Goal: Information Seeking & Learning: Learn about a topic

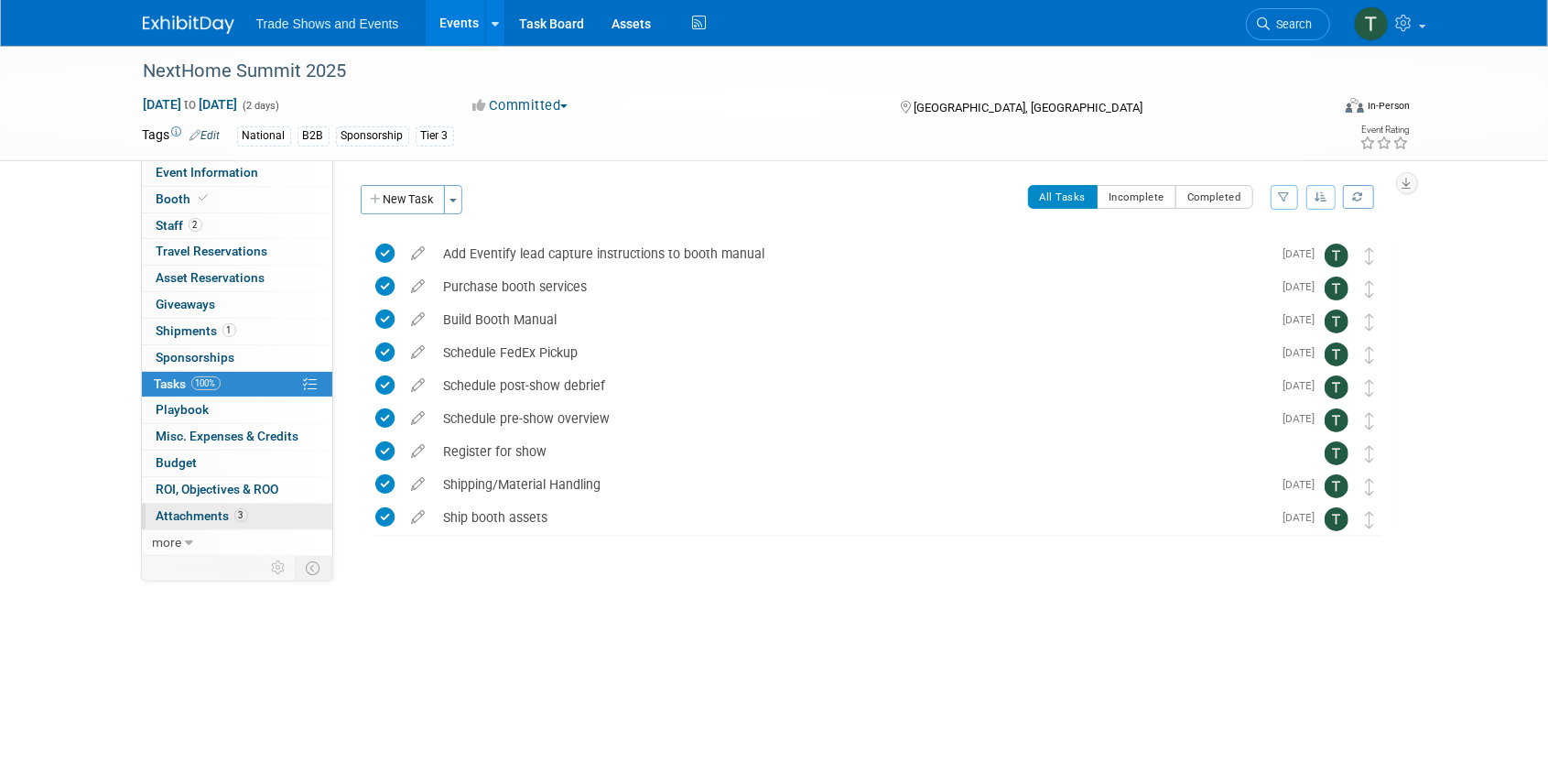
click at [195, 508] on span "Attachments 3" at bounding box center [202, 515] width 92 height 14
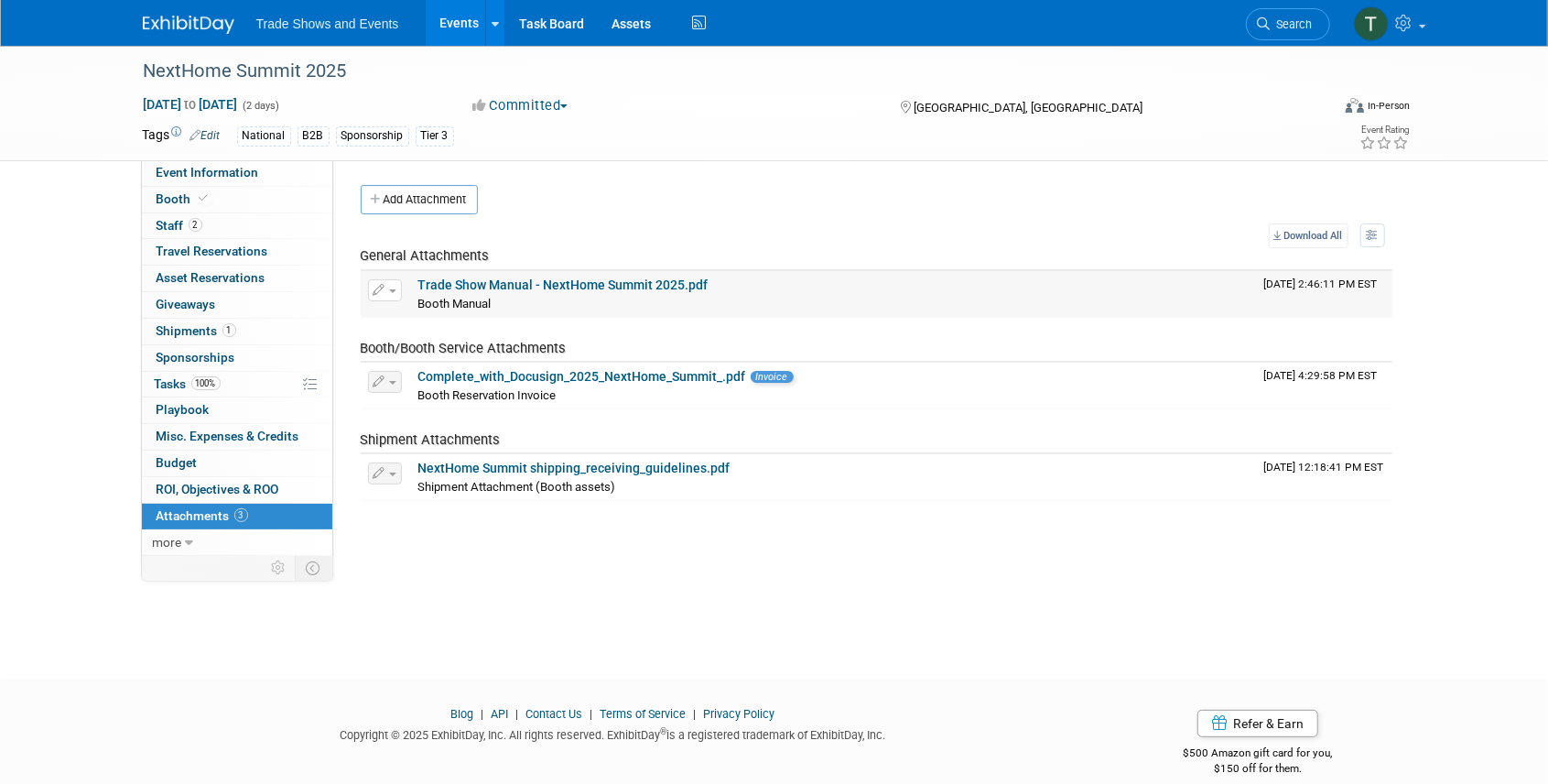
click at [511, 281] on link "Trade Show Manual - NextHome Summit 2025.pdf" at bounding box center [563, 284] width 290 height 14
click at [202, 166] on span "Event Information" at bounding box center [207, 172] width 102 height 14
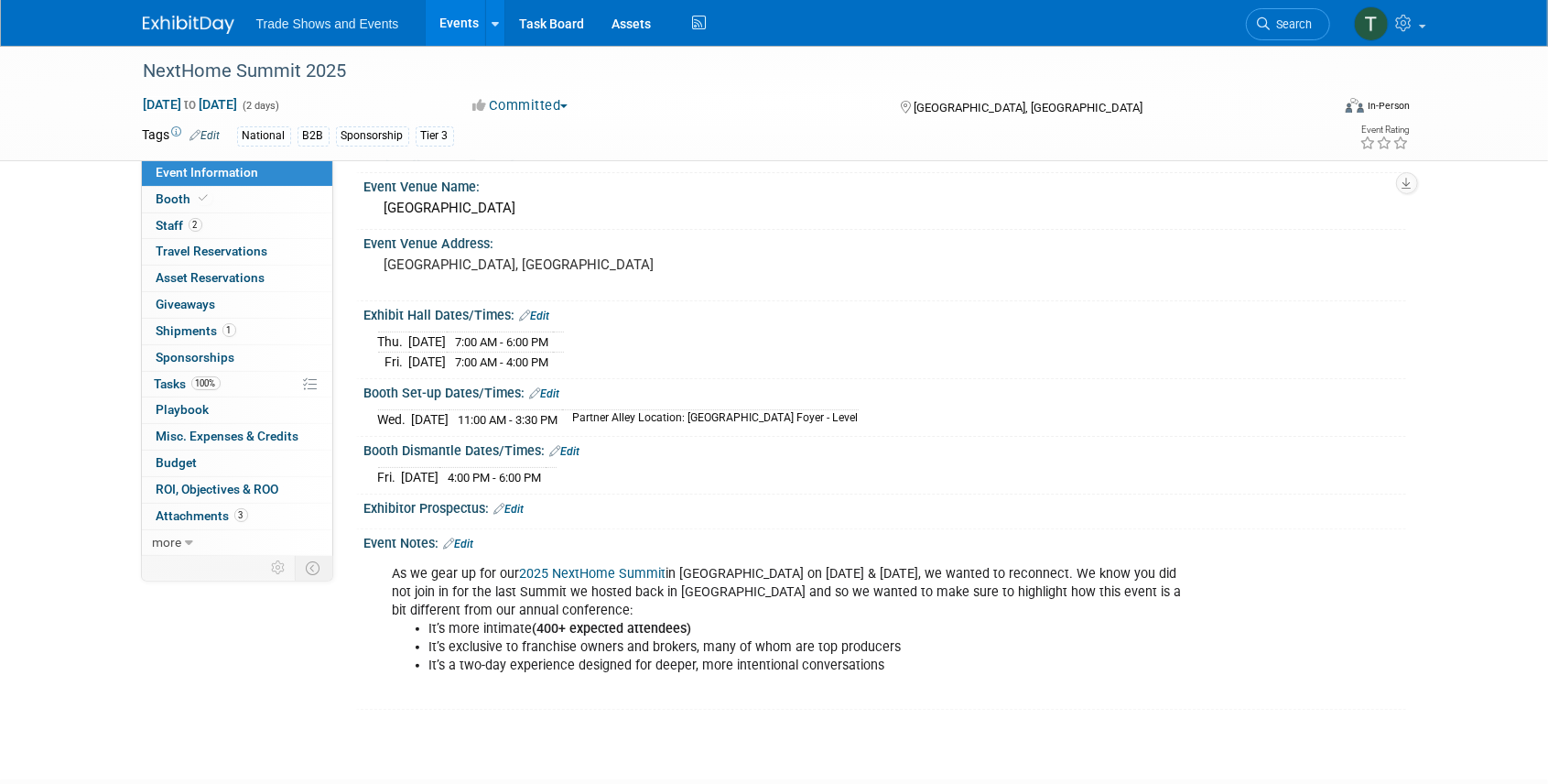
scroll to position [122, 0]
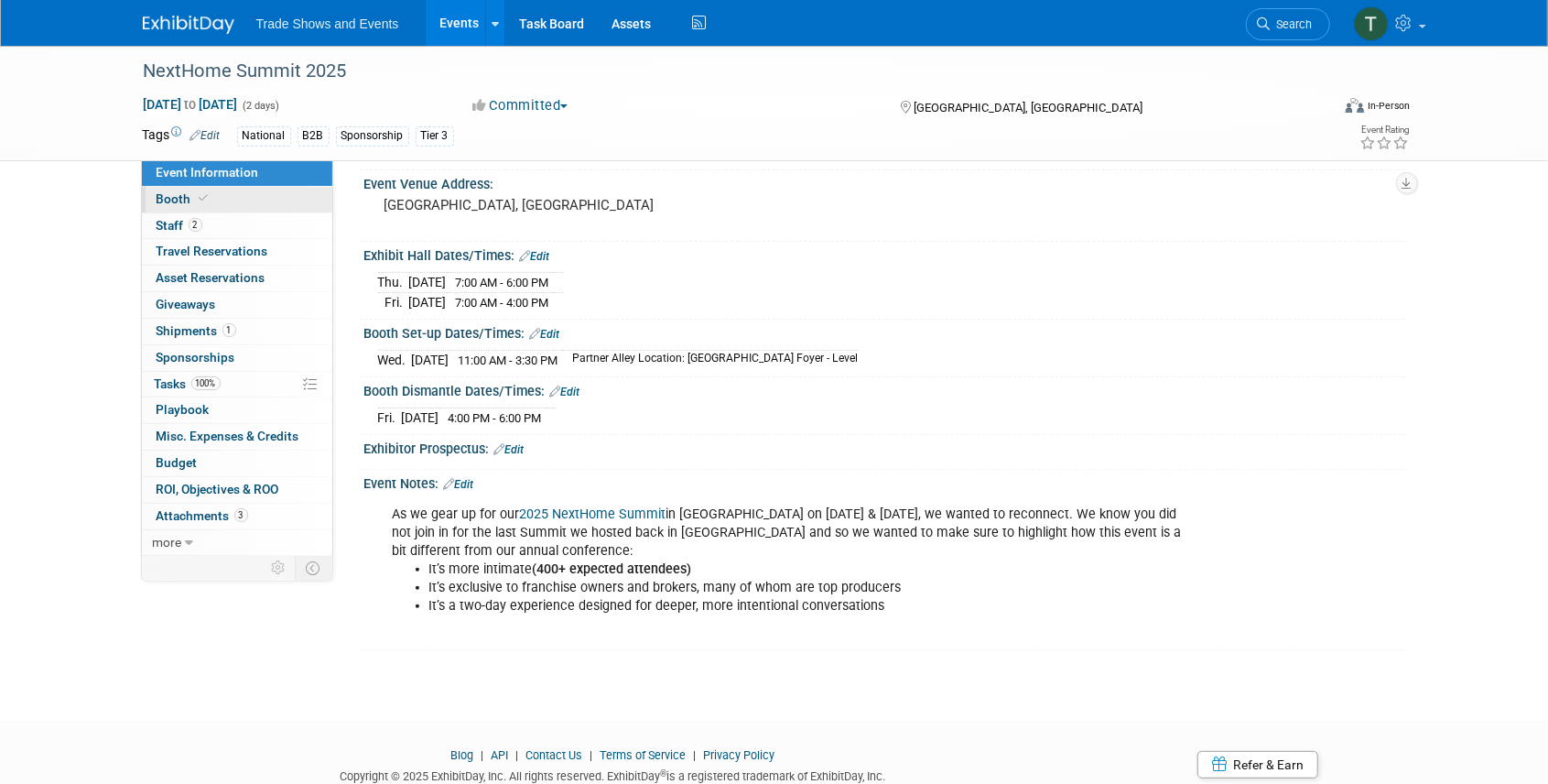
click at [168, 192] on span "Booth" at bounding box center [184, 198] width 56 height 14
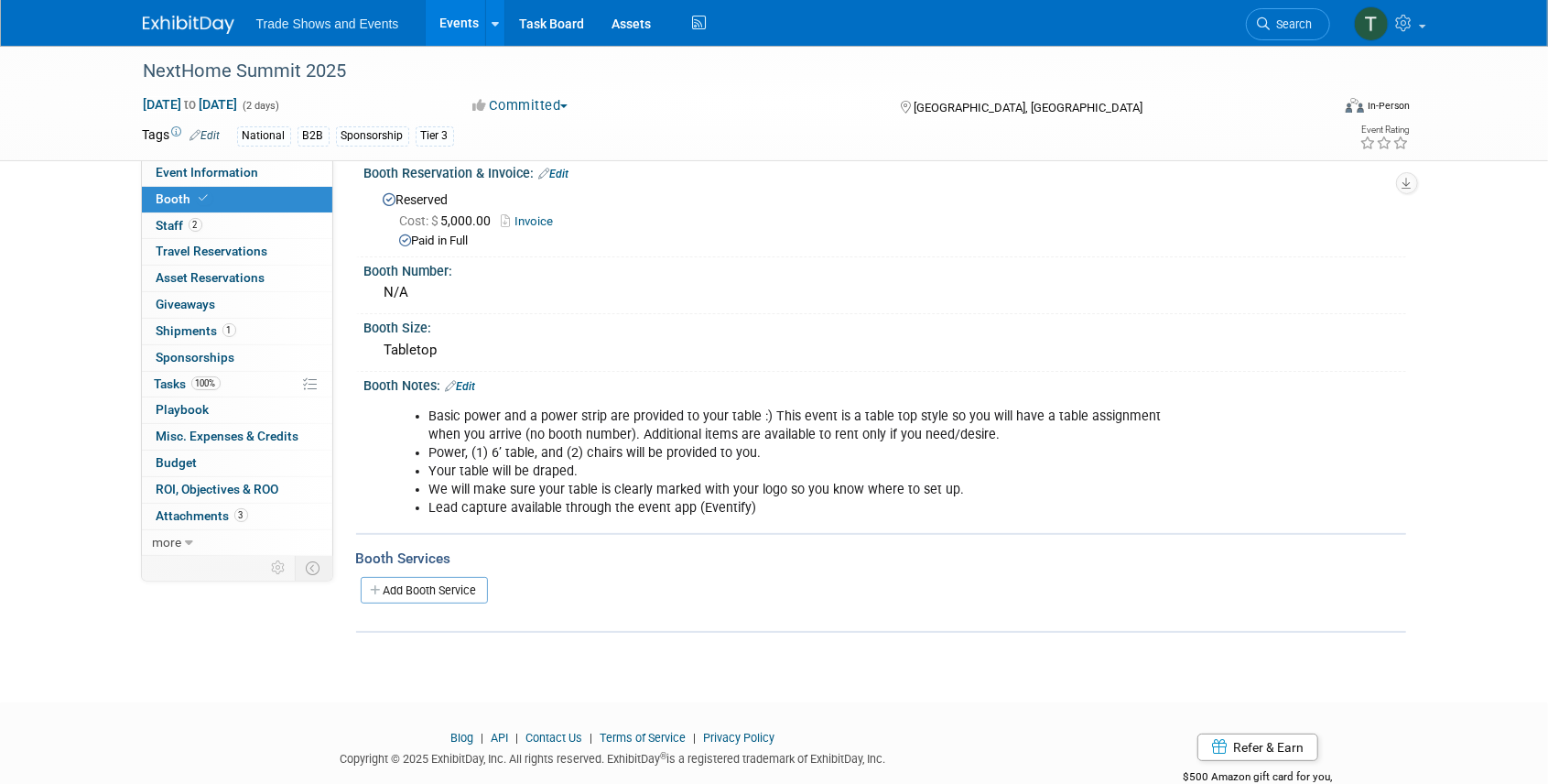
scroll to position [0, 0]
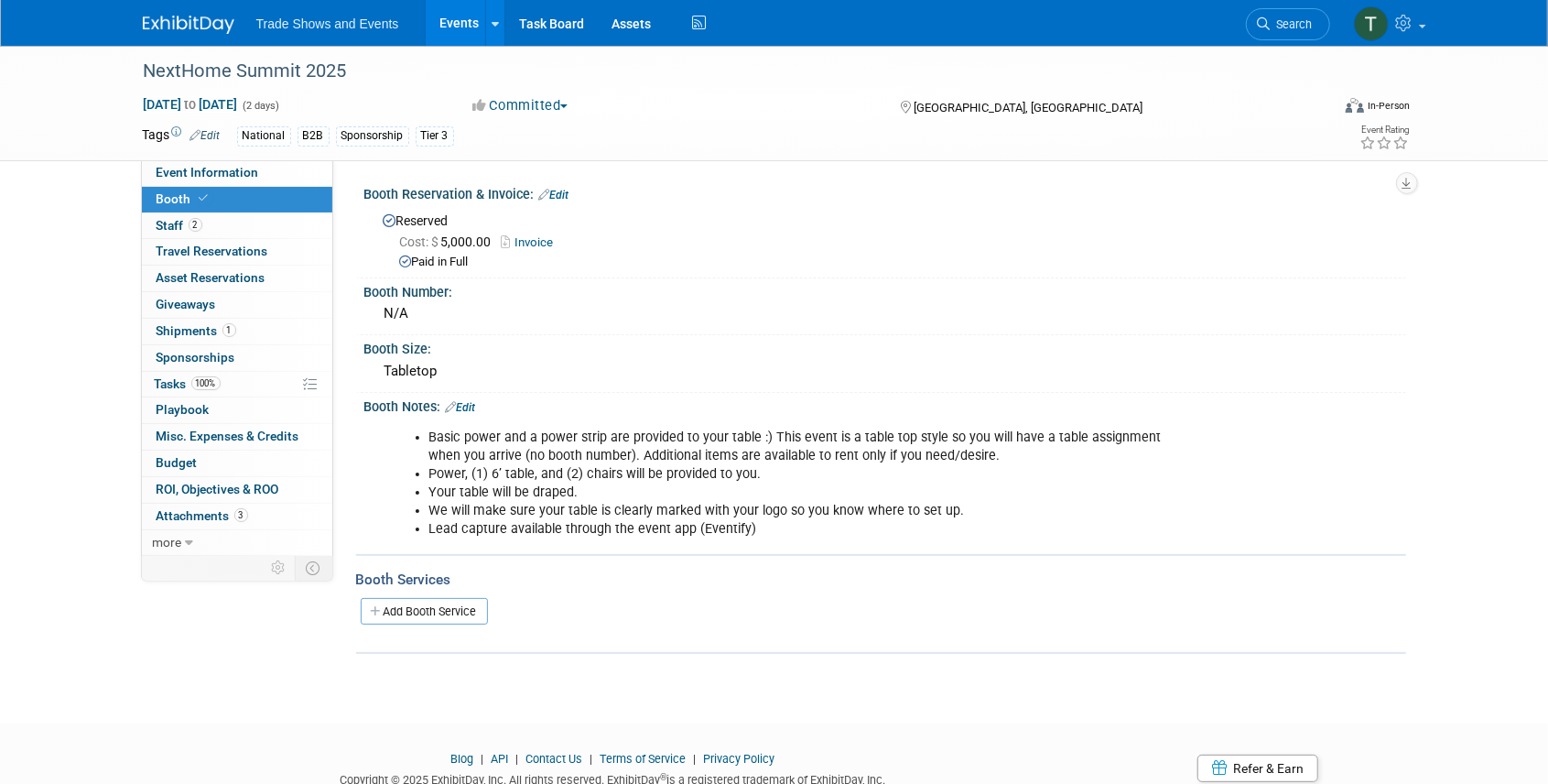
click at [467, 14] on link "Events" at bounding box center [458, 22] width 67 height 45
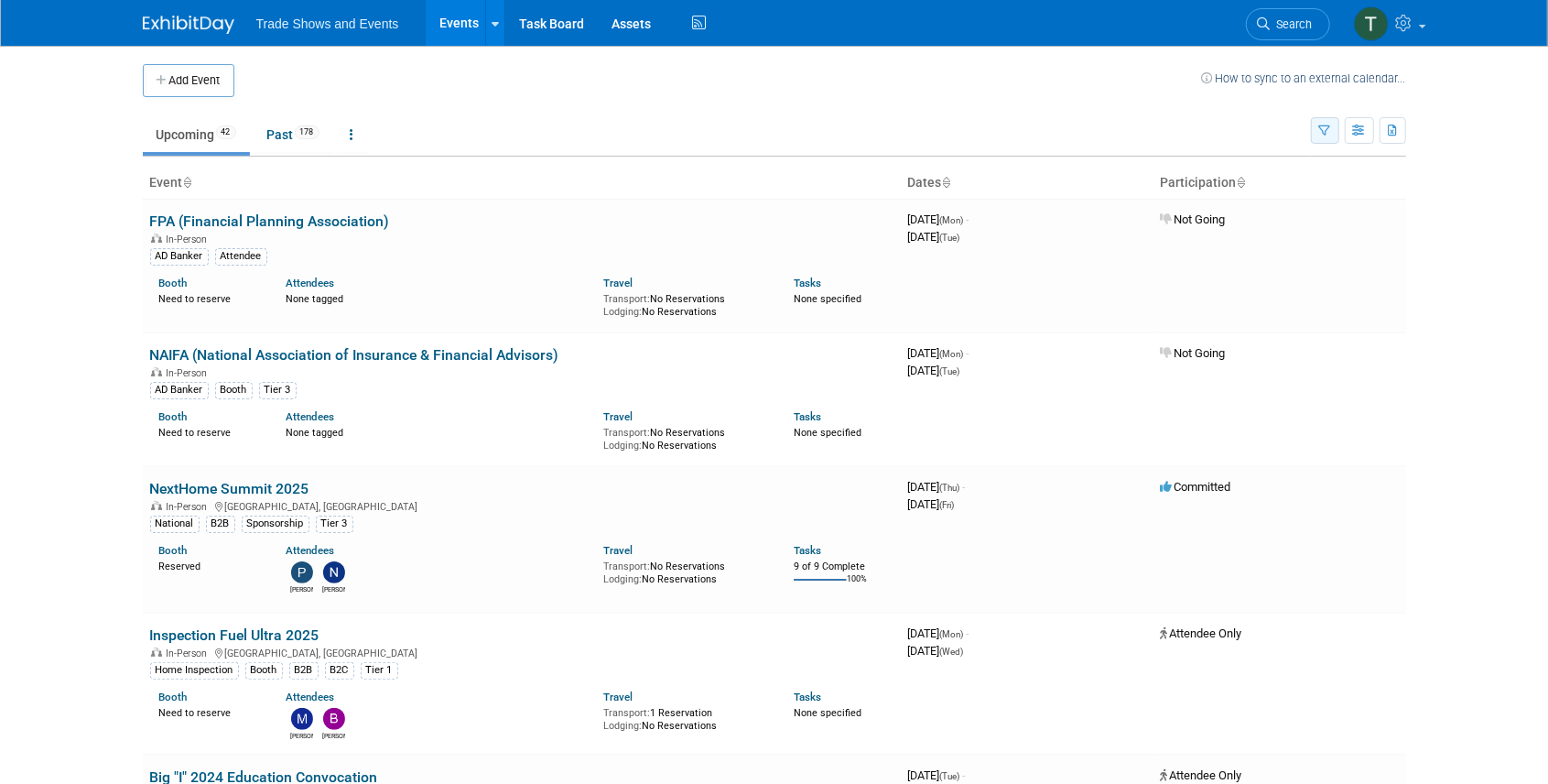
click at [1322, 125] on icon "button" at bounding box center [1325, 131] width 12 height 12
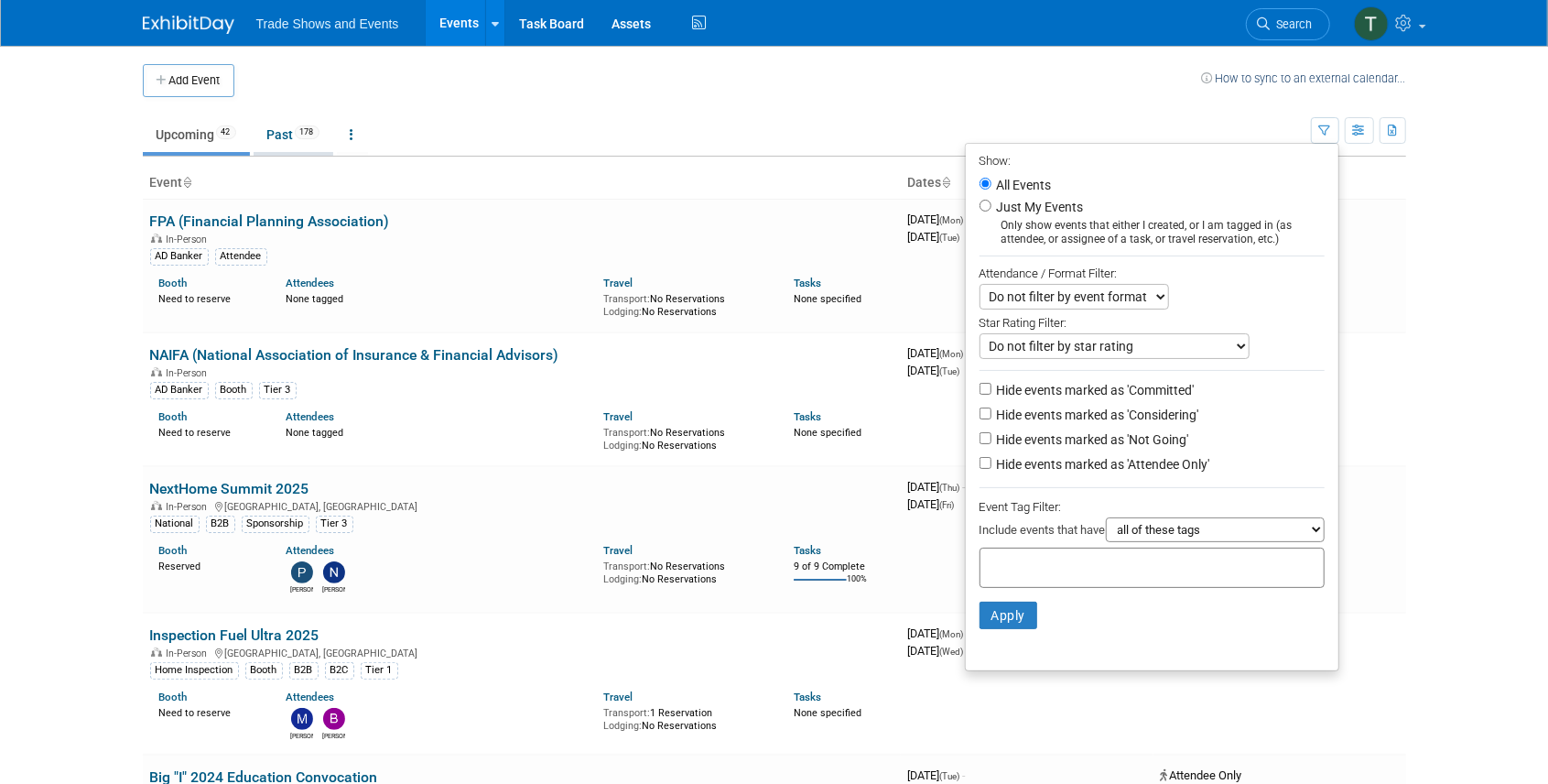
click at [293, 128] on link "Past 178" at bounding box center [293, 135] width 80 height 35
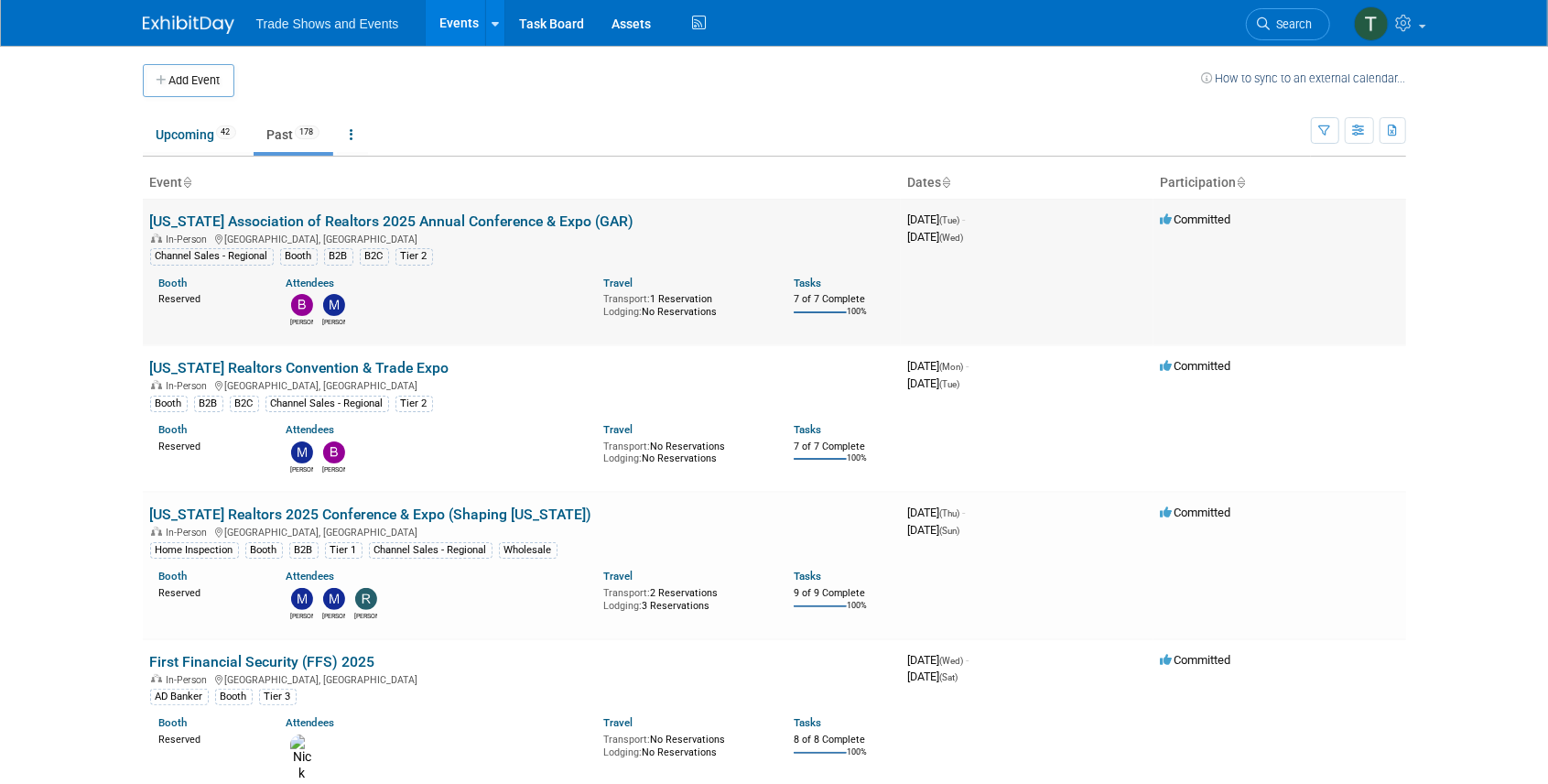
click at [454, 224] on link "[US_STATE] Association of Realtors 2025 Annual Conference & Expo (GAR)" at bounding box center [393, 221] width 484 height 17
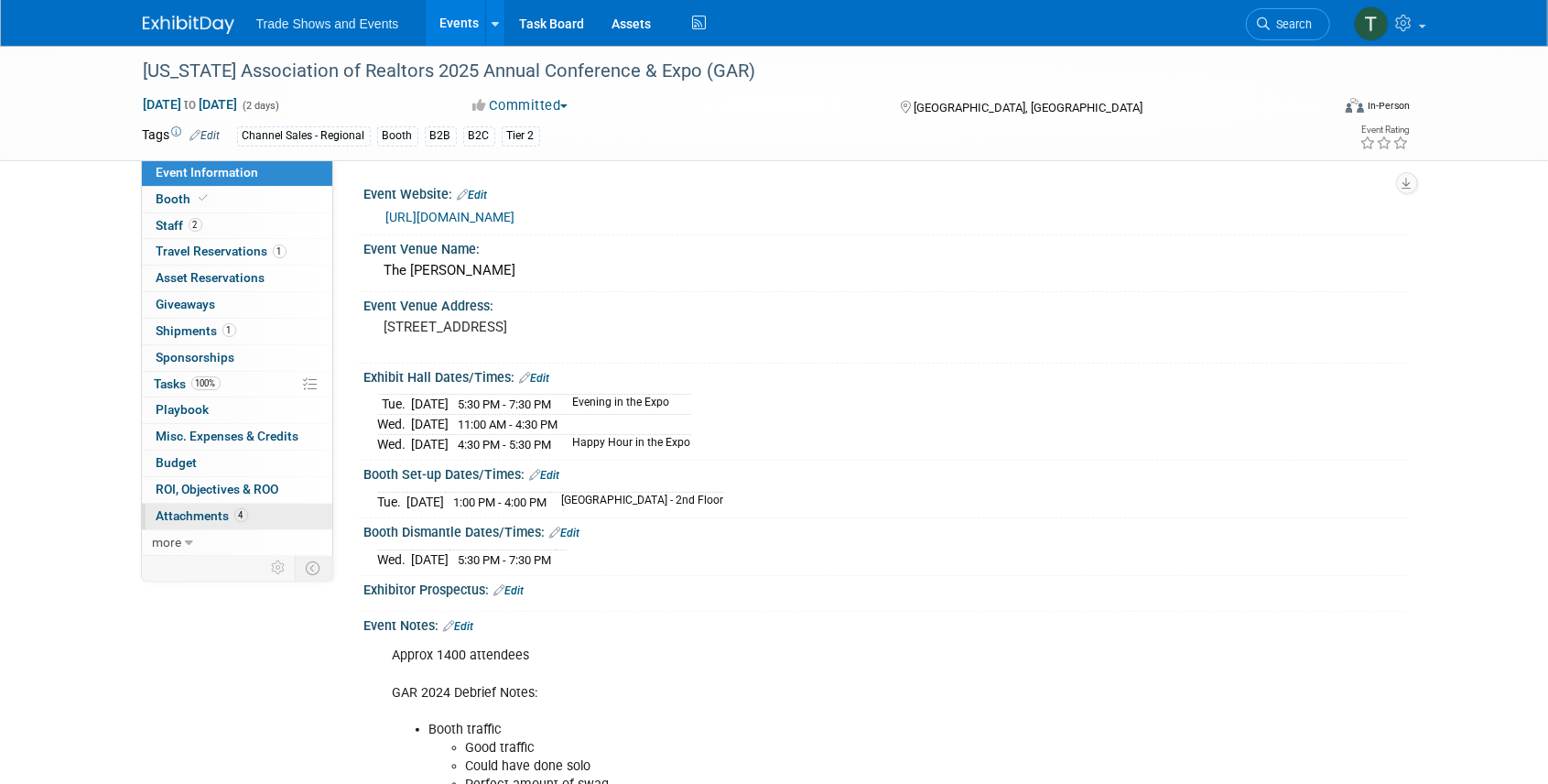
click at [249, 519] on link "4 Attachments 4" at bounding box center [236, 516] width 190 height 26
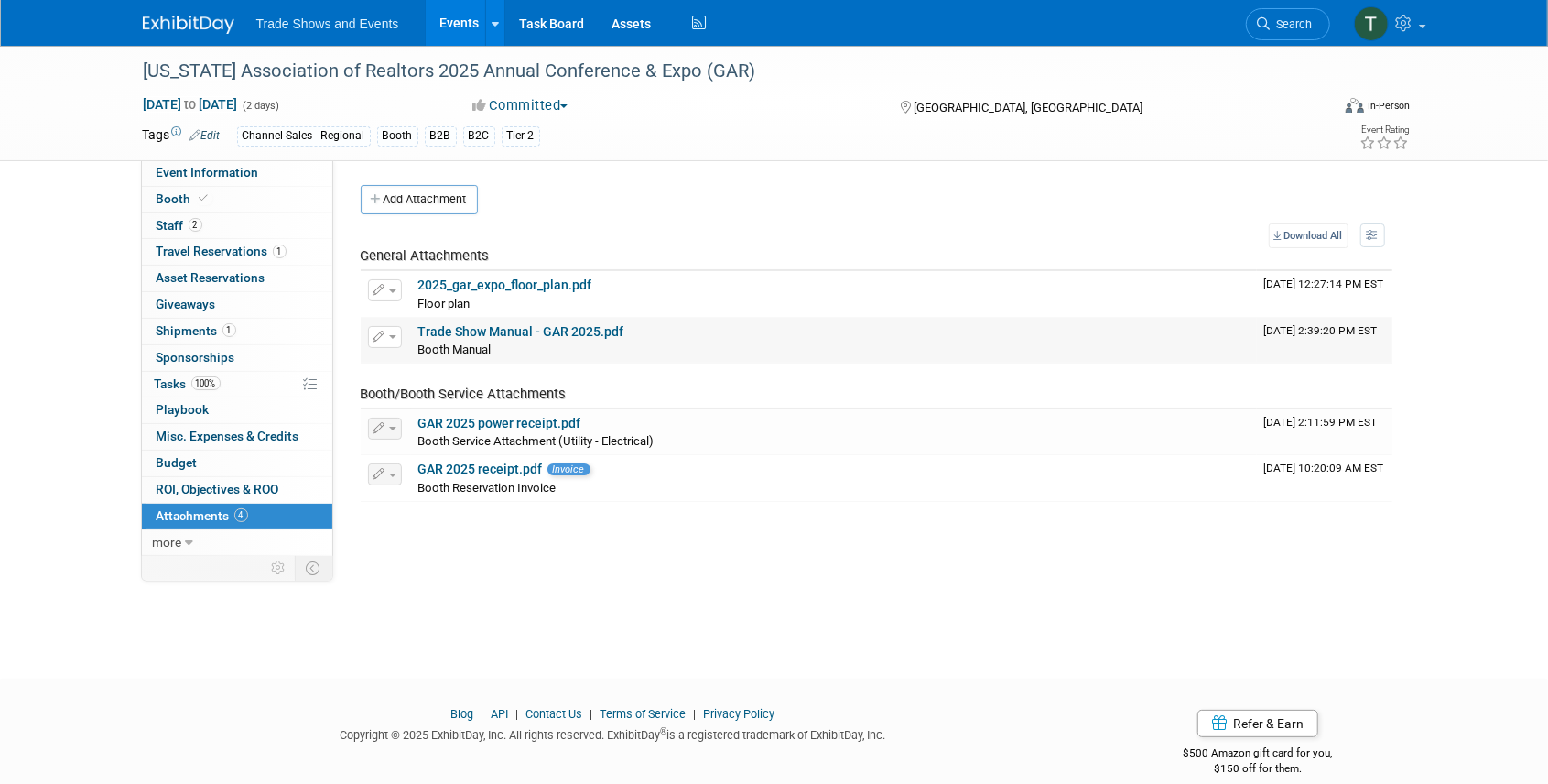
click at [510, 331] on link "Trade Show Manual - GAR 2025.pdf" at bounding box center [522, 331] width 206 height 14
